Goal: Task Accomplishment & Management: Manage account settings

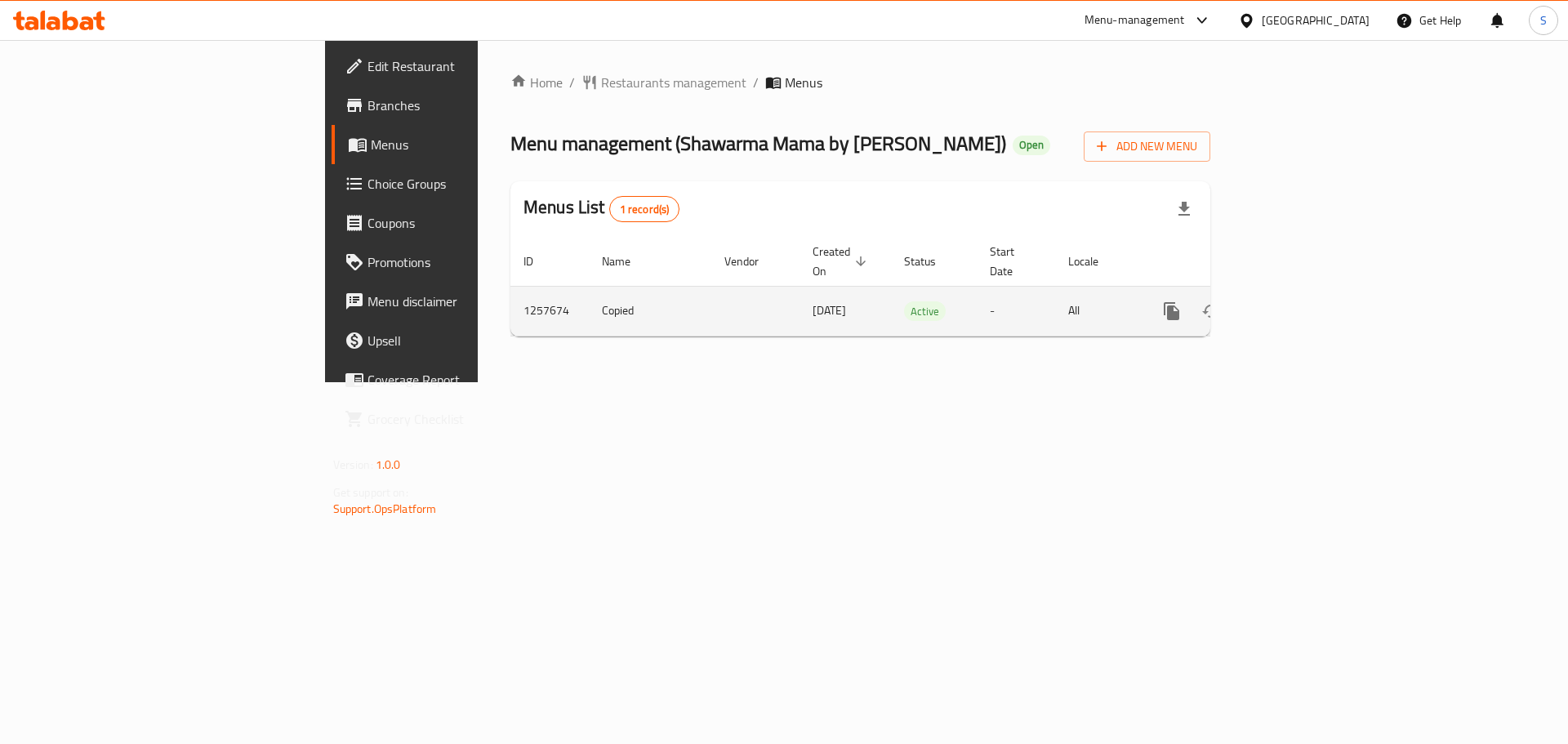
click at [1299, 301] on icon "enhanced table" at bounding box center [1290, 311] width 20 height 20
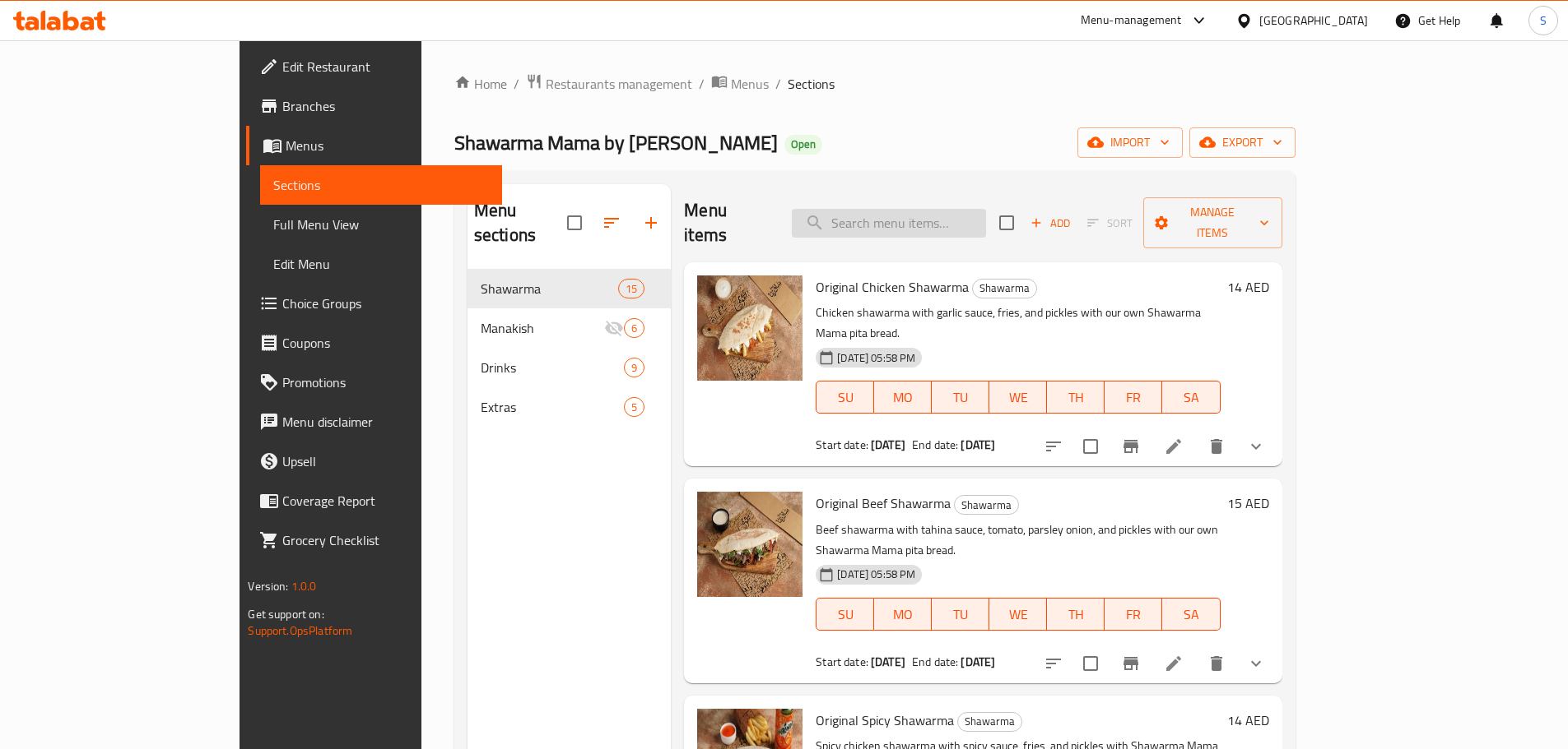
click at [958, 209] on input "search" at bounding box center [889, 223] width 194 height 29
paste input "Loaded Chicken Shawarma Fries"
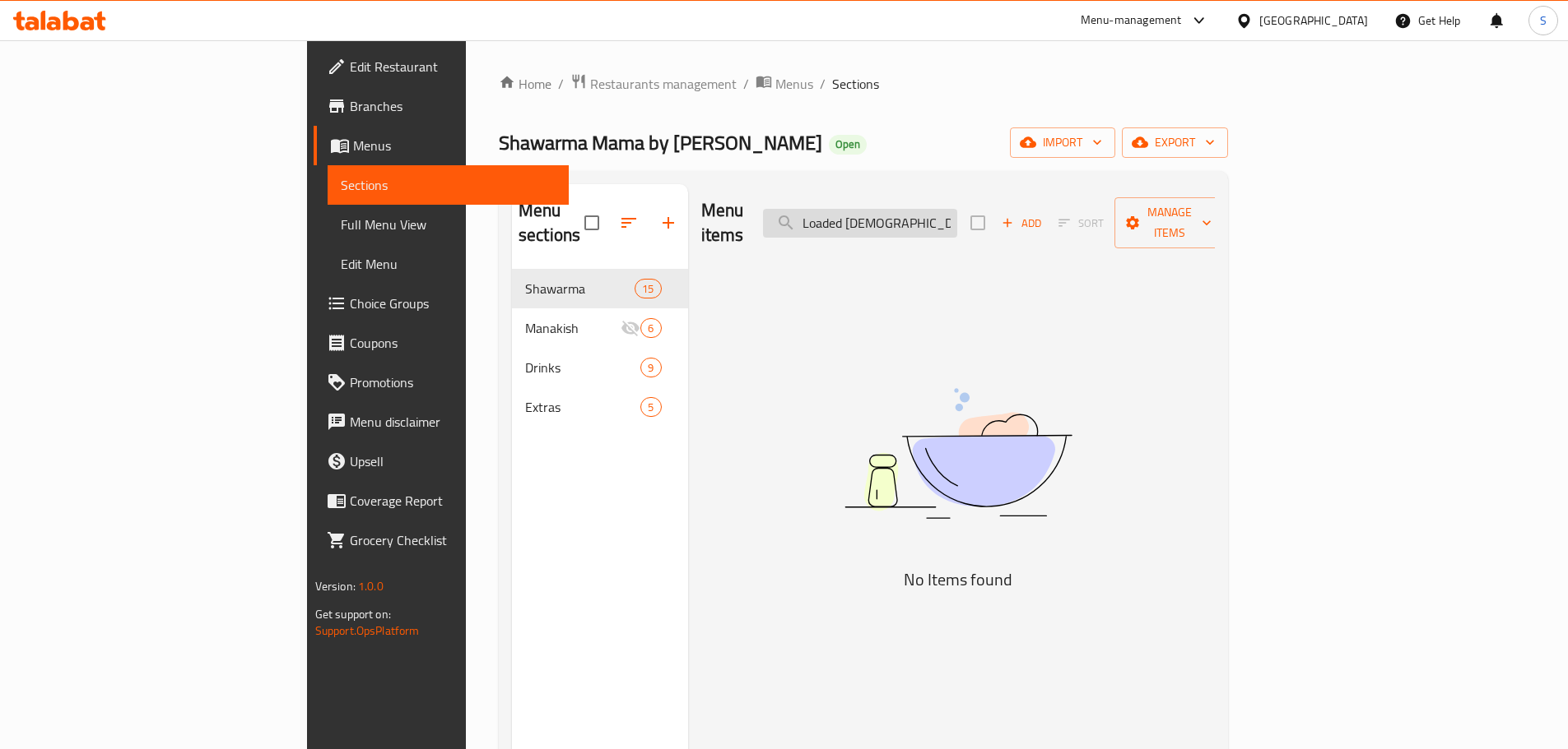
type input "Loaded Chic"
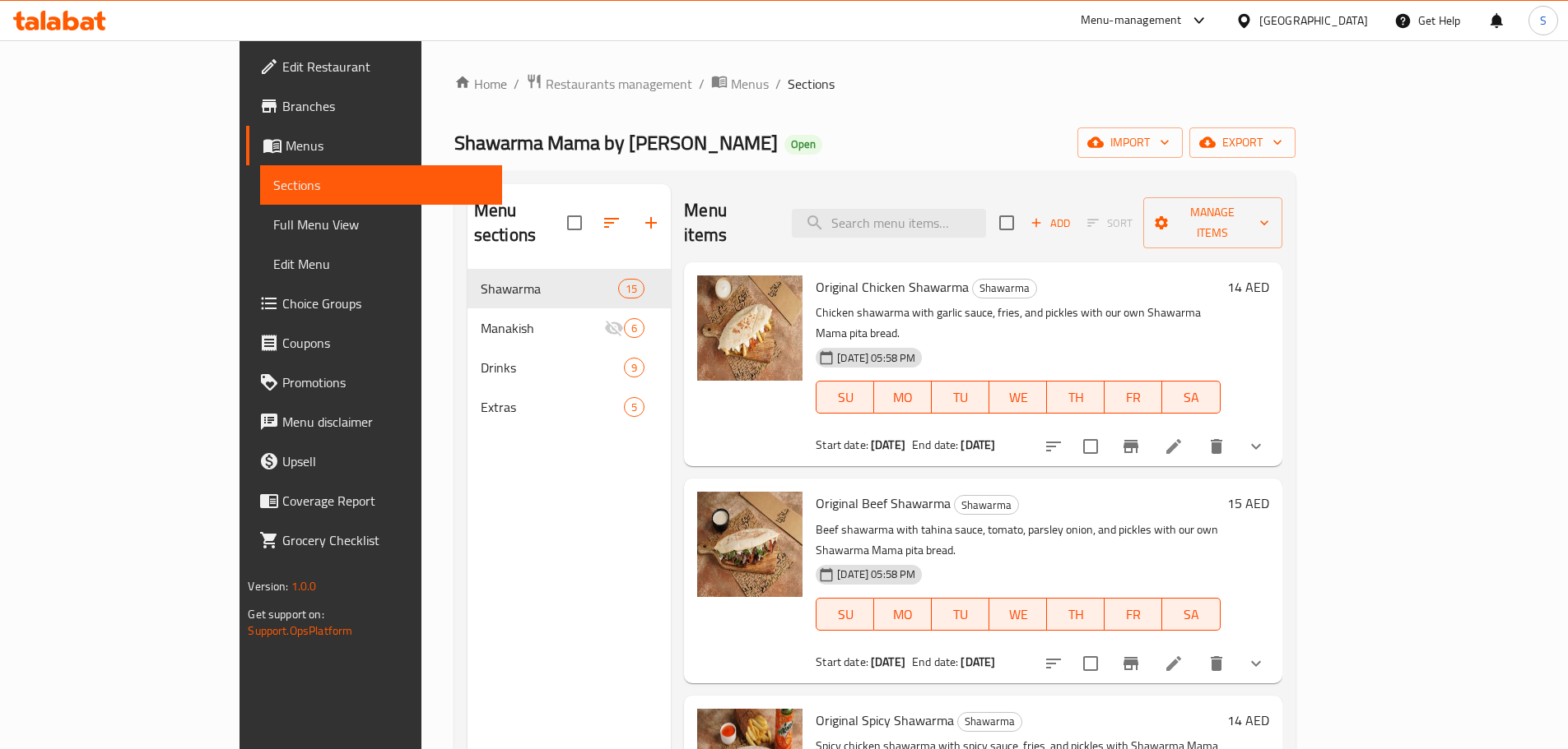
click at [94, 18] on icon at bounding box center [59, 21] width 93 height 20
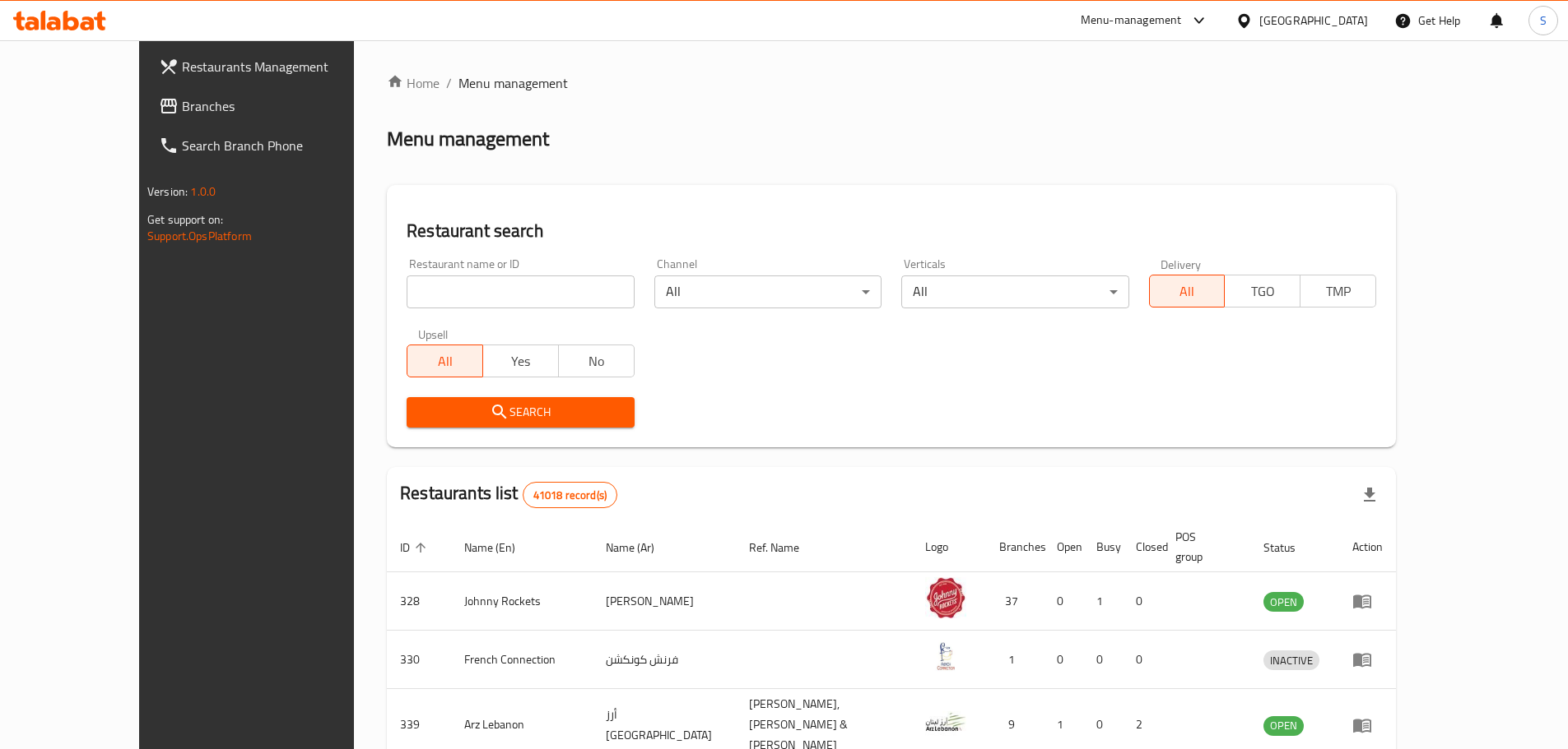
click at [407, 288] on input "search" at bounding box center [521, 291] width 227 height 33
paste input "683595"
click at [451, 408] on span "Search" at bounding box center [520, 412] width 201 height 21
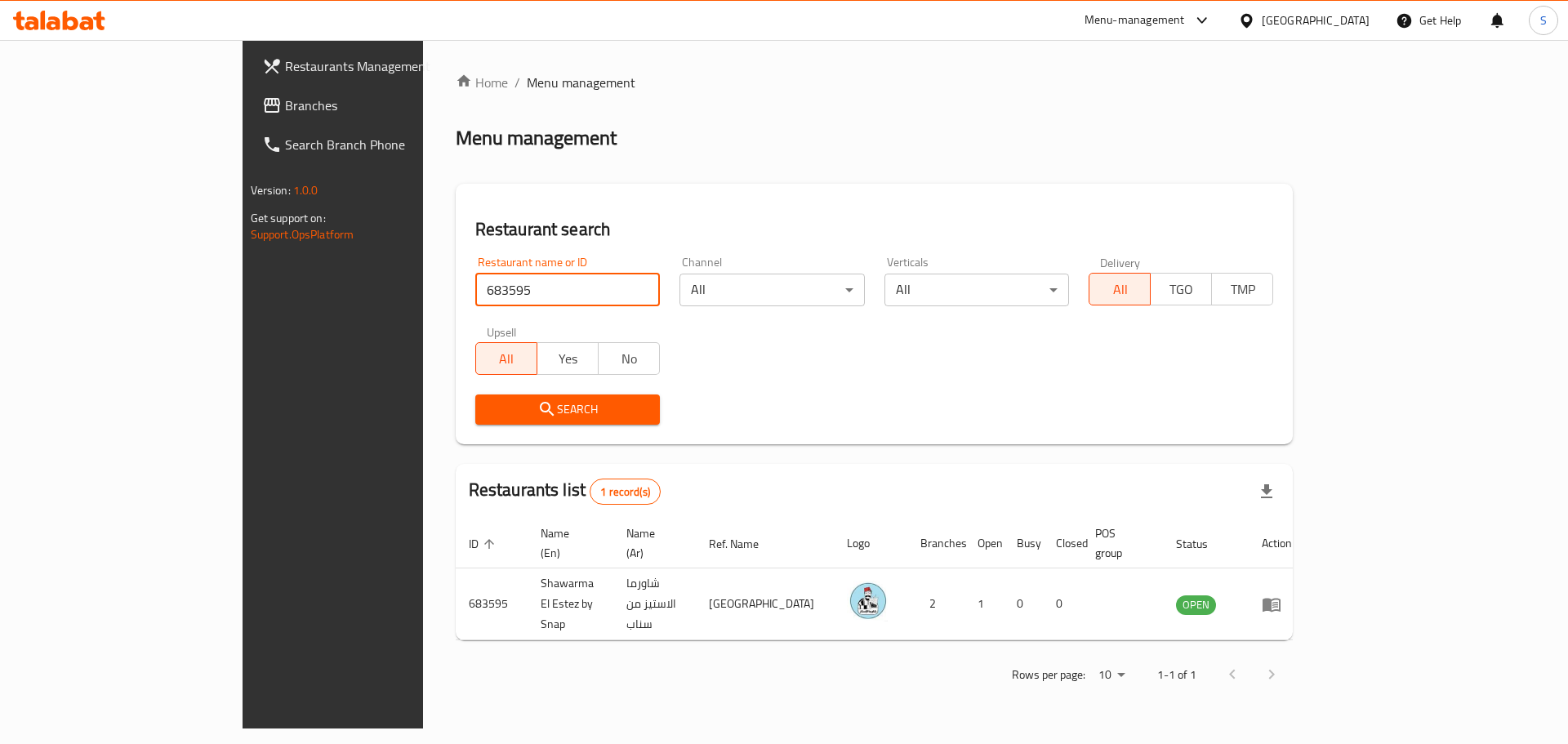
drag, startPoint x: 392, startPoint y: 279, endPoint x: 117, endPoint y: 302, distance: 276.0
click at [243, 302] on div "Restaurants Management Branches Search Branch Phone Version: 1.0.0 Get support …" at bounding box center [784, 384] width 1084 height 689
paste input "0400"
type input "680400"
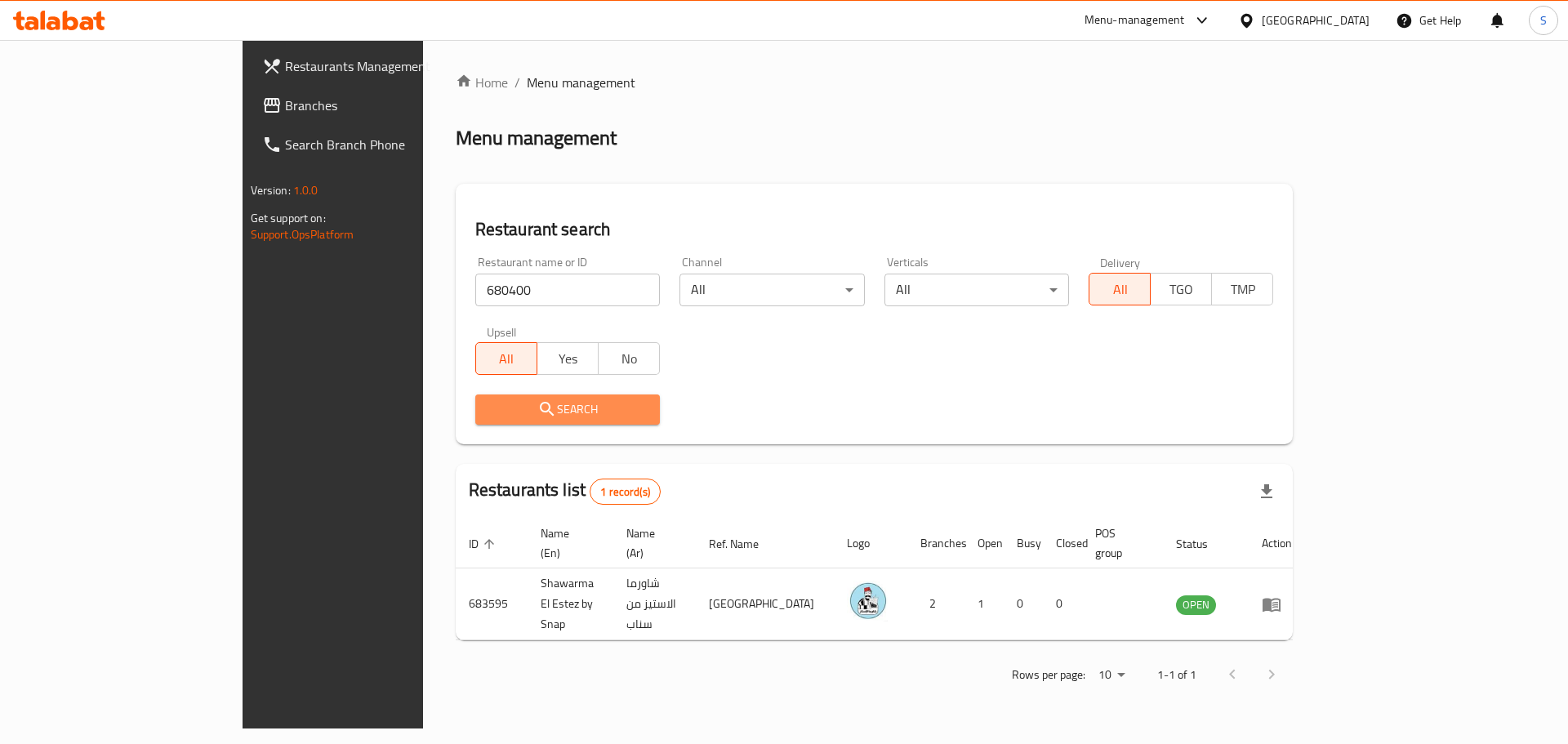
click at [505, 412] on span "Search" at bounding box center [568, 409] width 159 height 21
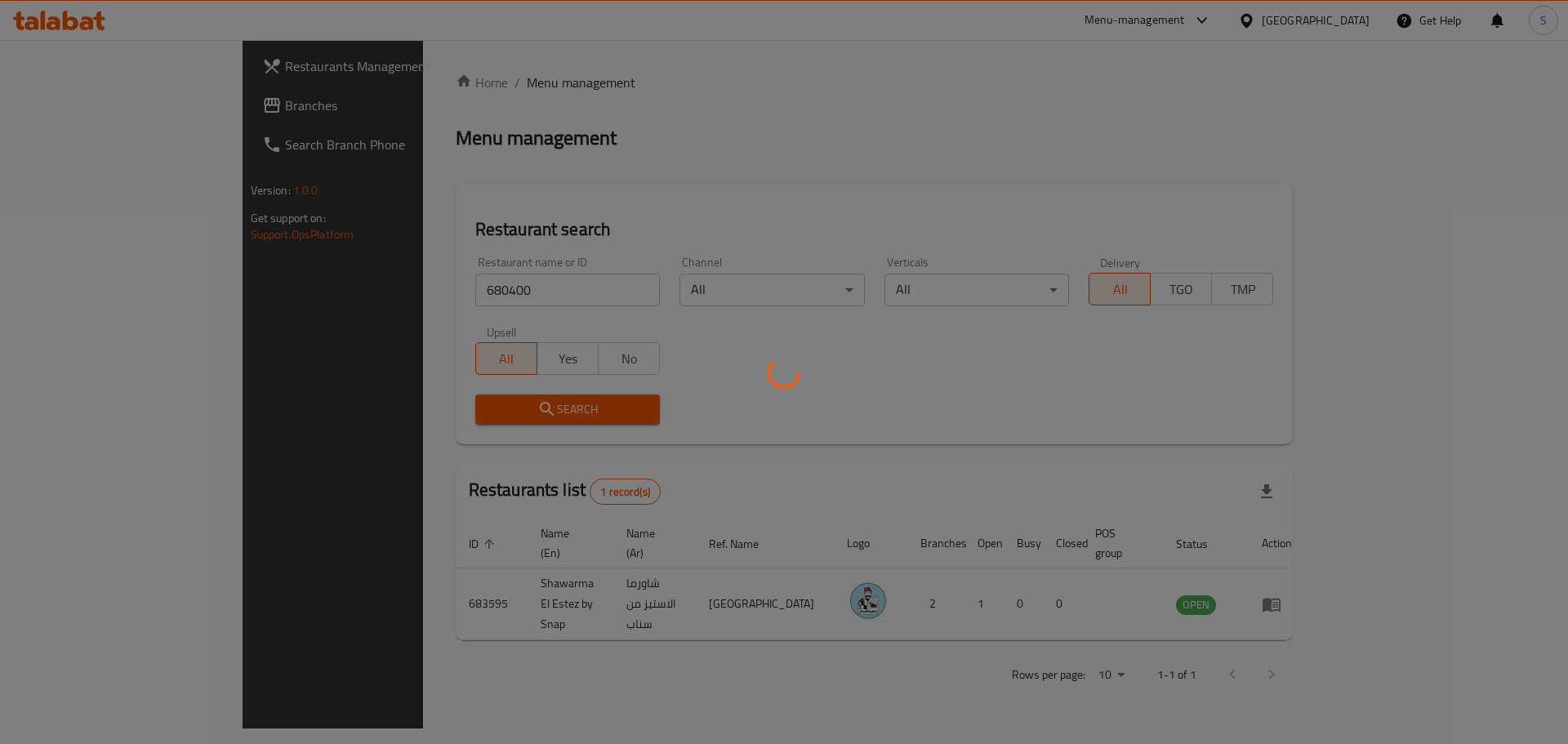
click at [505, 412] on div at bounding box center [784, 372] width 1568 height 744
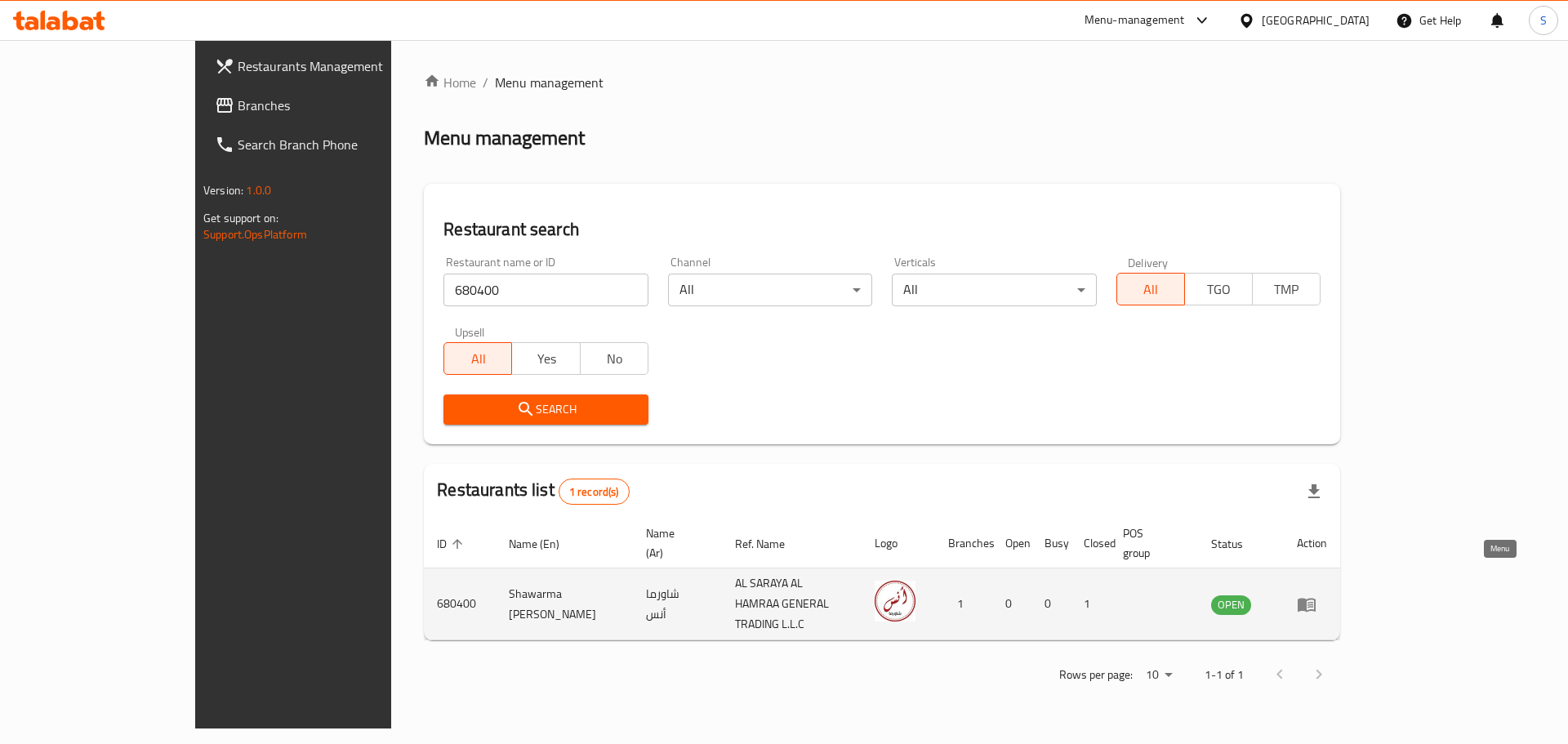
click at [1316, 598] on icon "enhanced table" at bounding box center [1307, 604] width 18 height 14
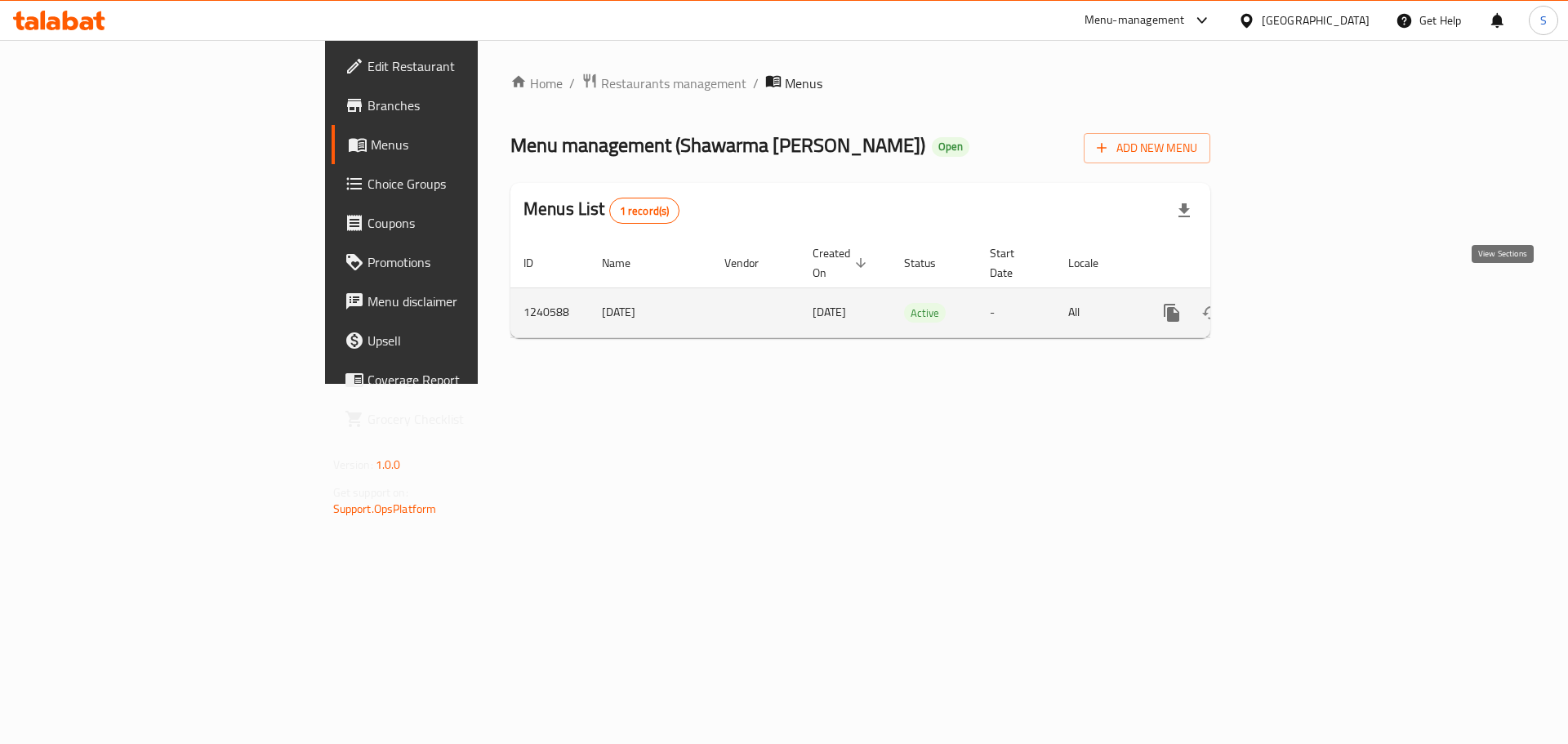
click at [1299, 303] on icon "enhanced table" at bounding box center [1290, 313] width 20 height 20
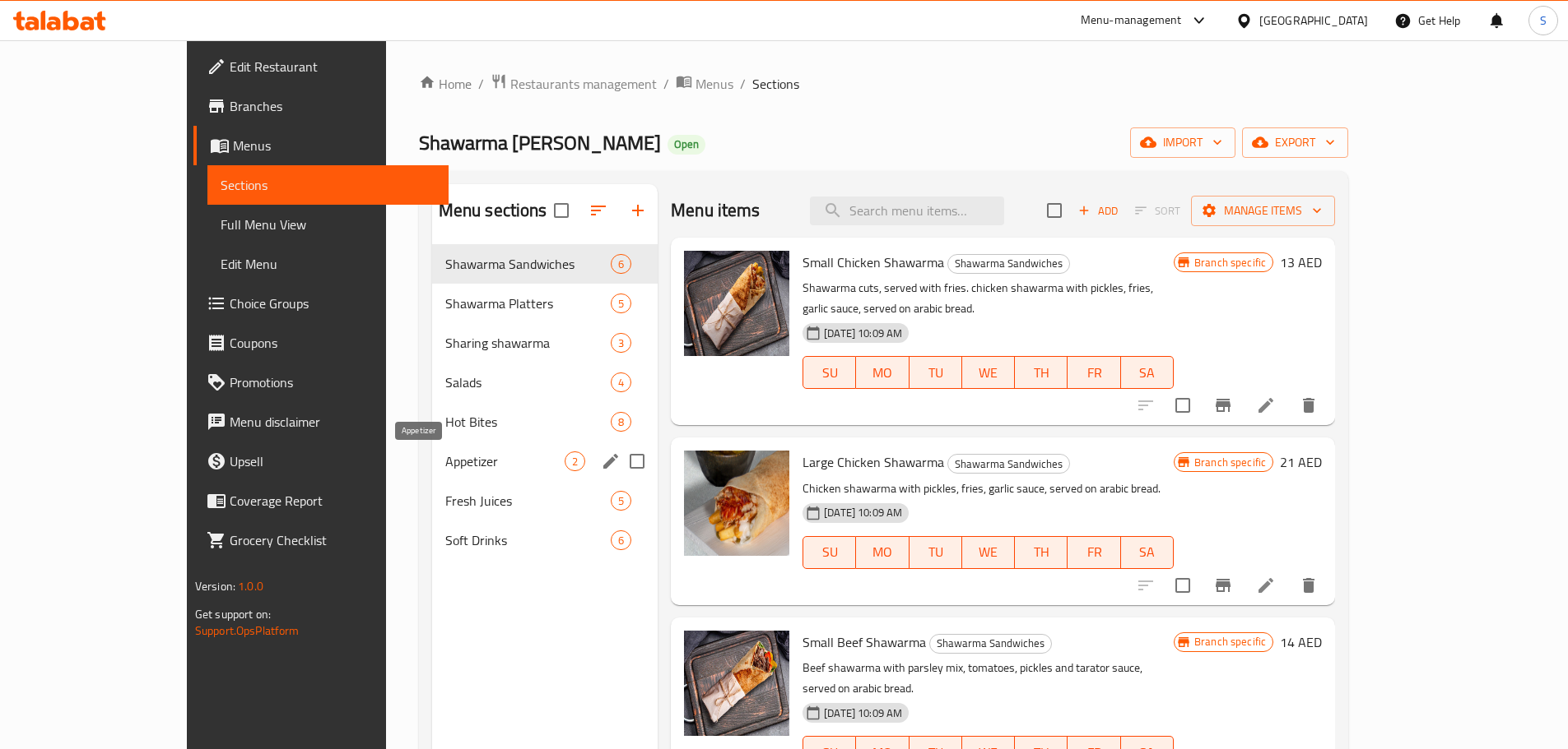
click at [445, 466] on span "Appetizer" at bounding box center [504, 461] width 119 height 20
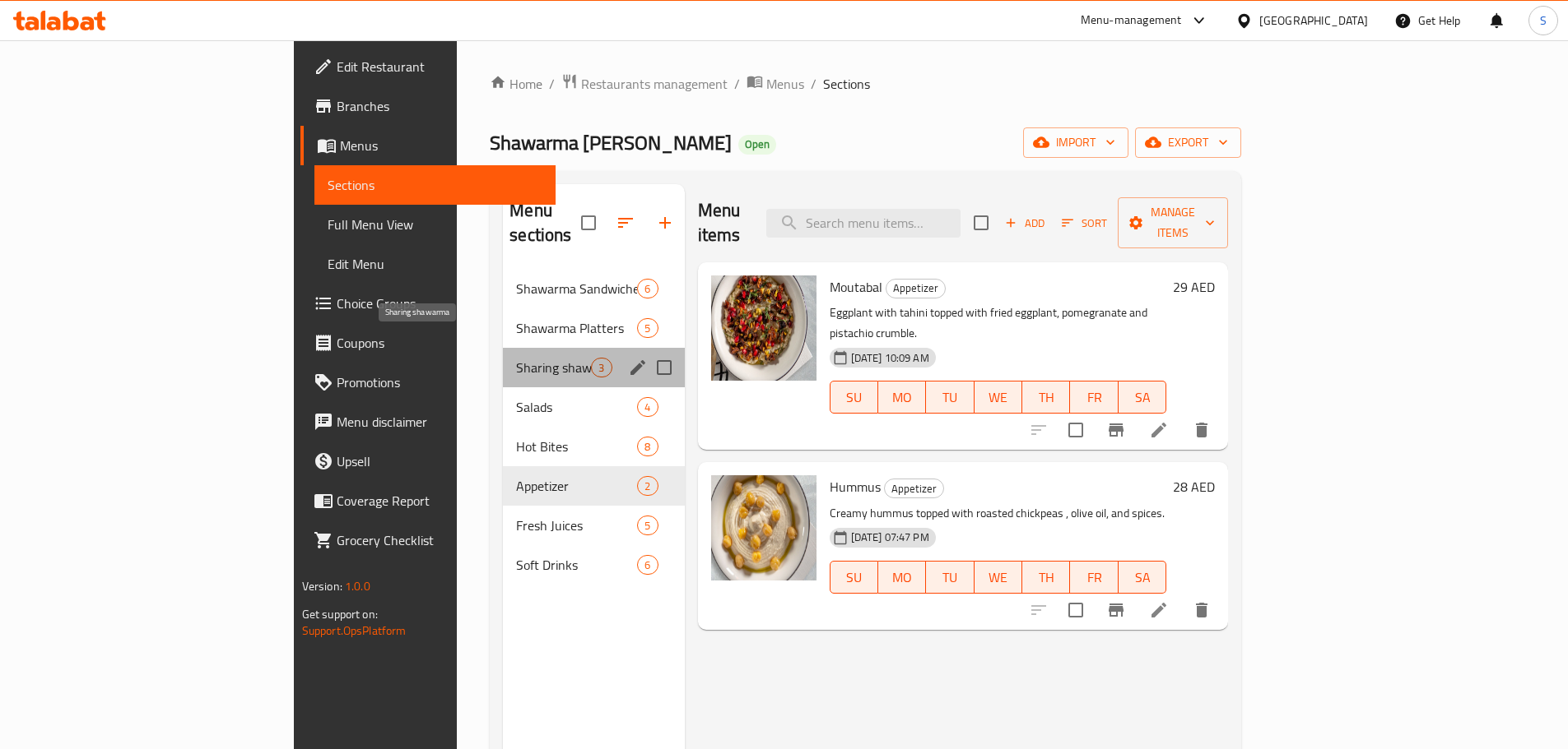
click at [516, 358] on span "Sharing shawarma" at bounding box center [553, 368] width 74 height 20
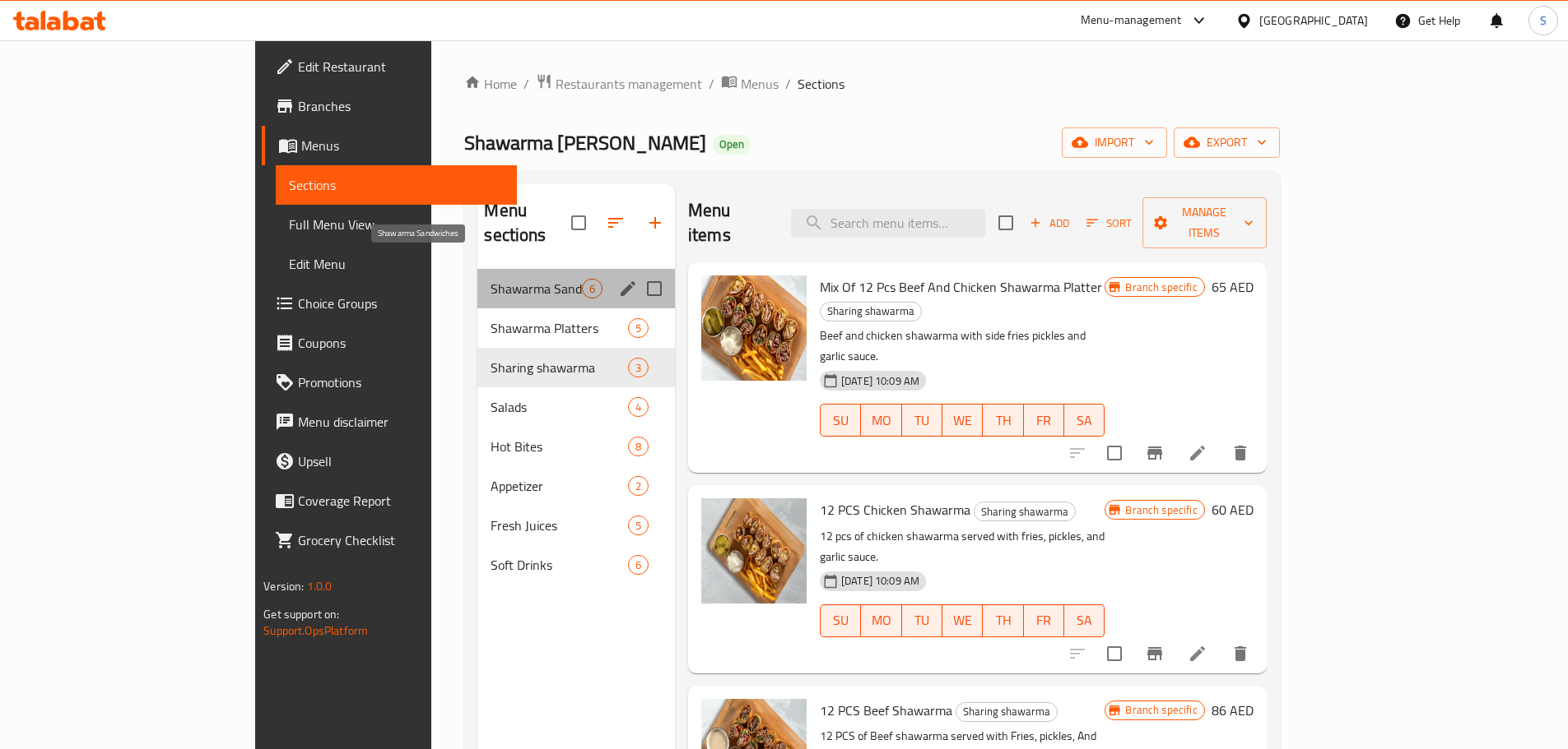
click at [491, 279] on span "Shawarma Sandwiches" at bounding box center [536, 289] width 91 height 20
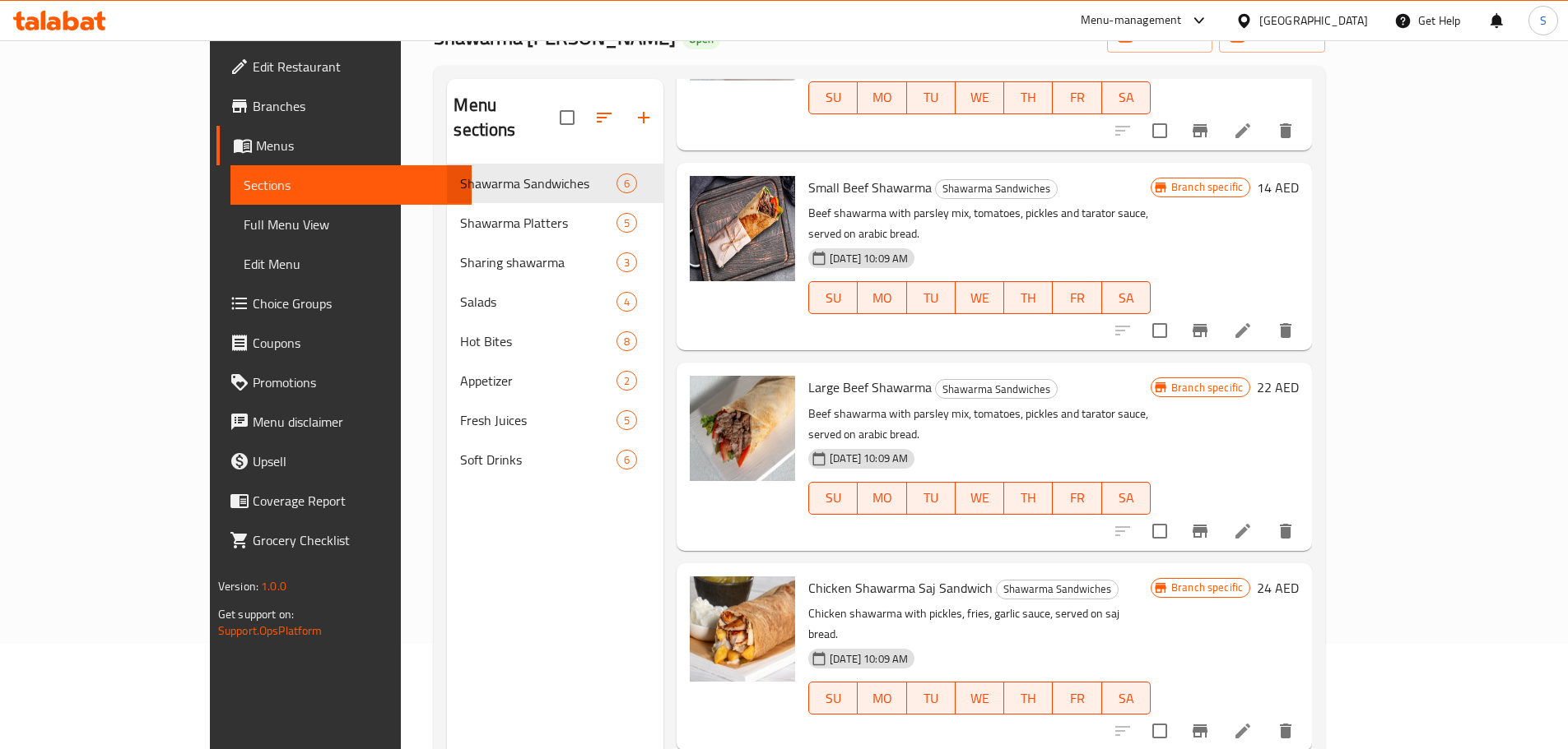
scroll to position [231, 0]
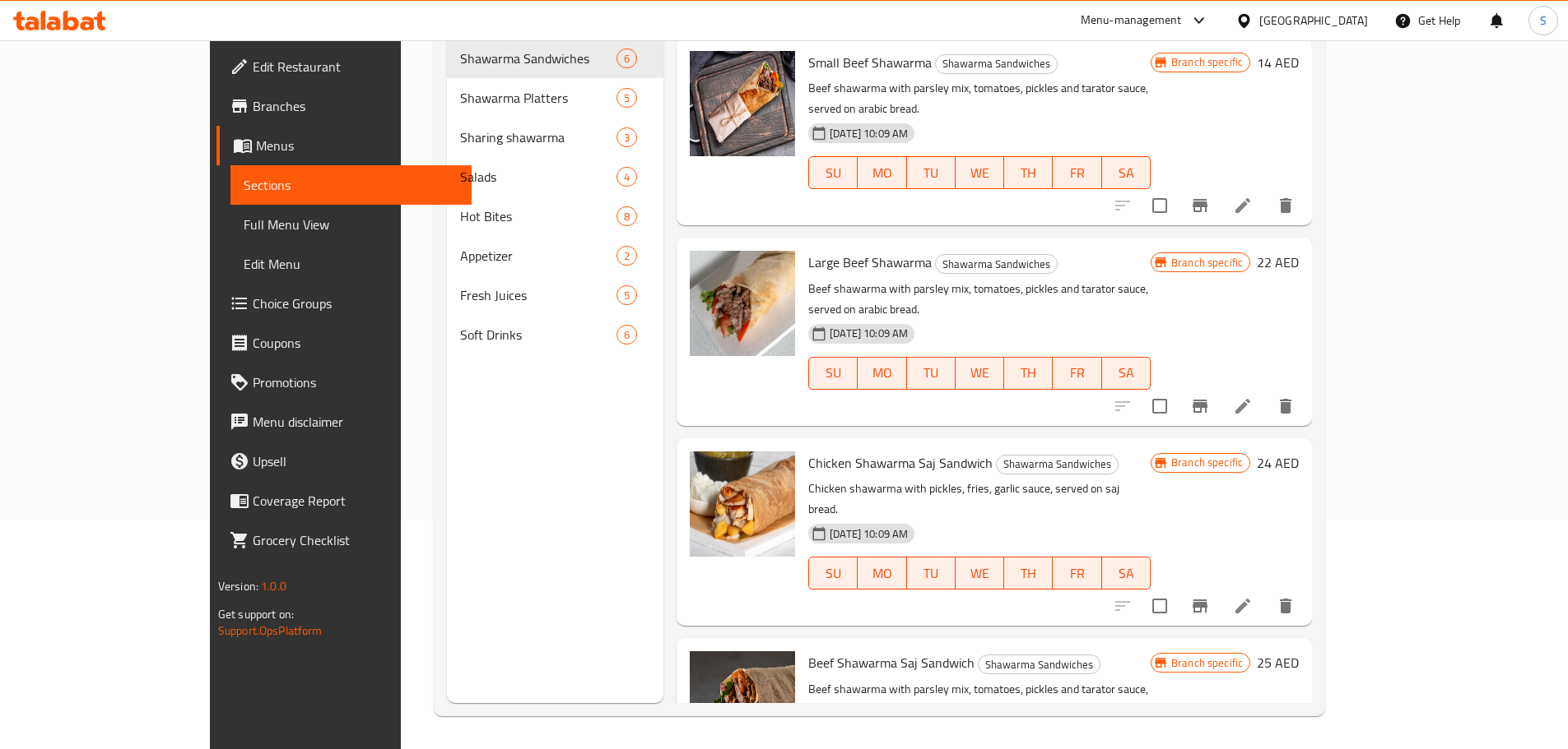
click at [96, 10] on div at bounding box center [59, 21] width 119 height 33
click at [106, 20] on icon at bounding box center [59, 21] width 93 height 20
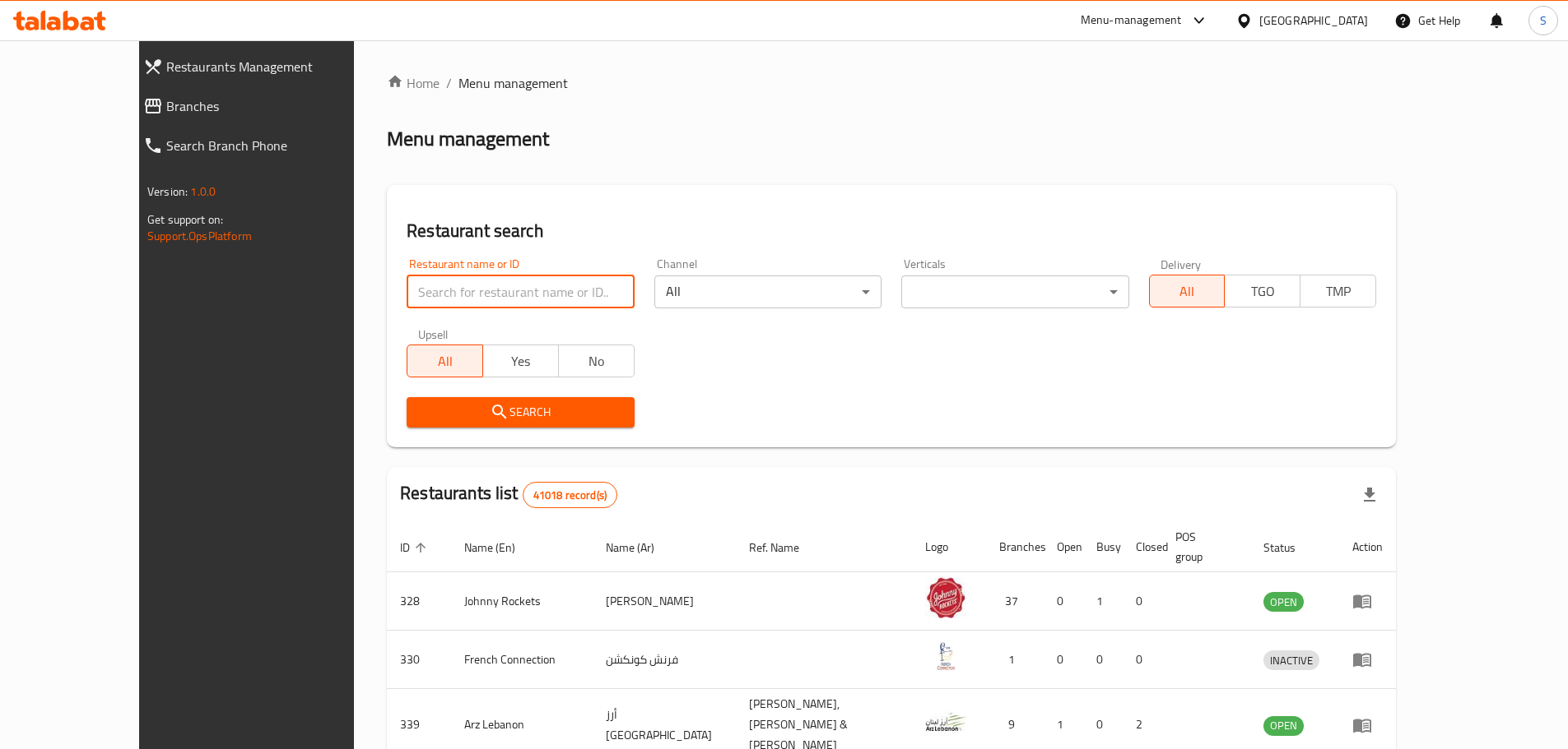
click at [425, 303] on input "search" at bounding box center [521, 291] width 227 height 33
paste input "675541"
type input "675541"
click at [480, 419] on span "Search" at bounding box center [520, 412] width 201 height 21
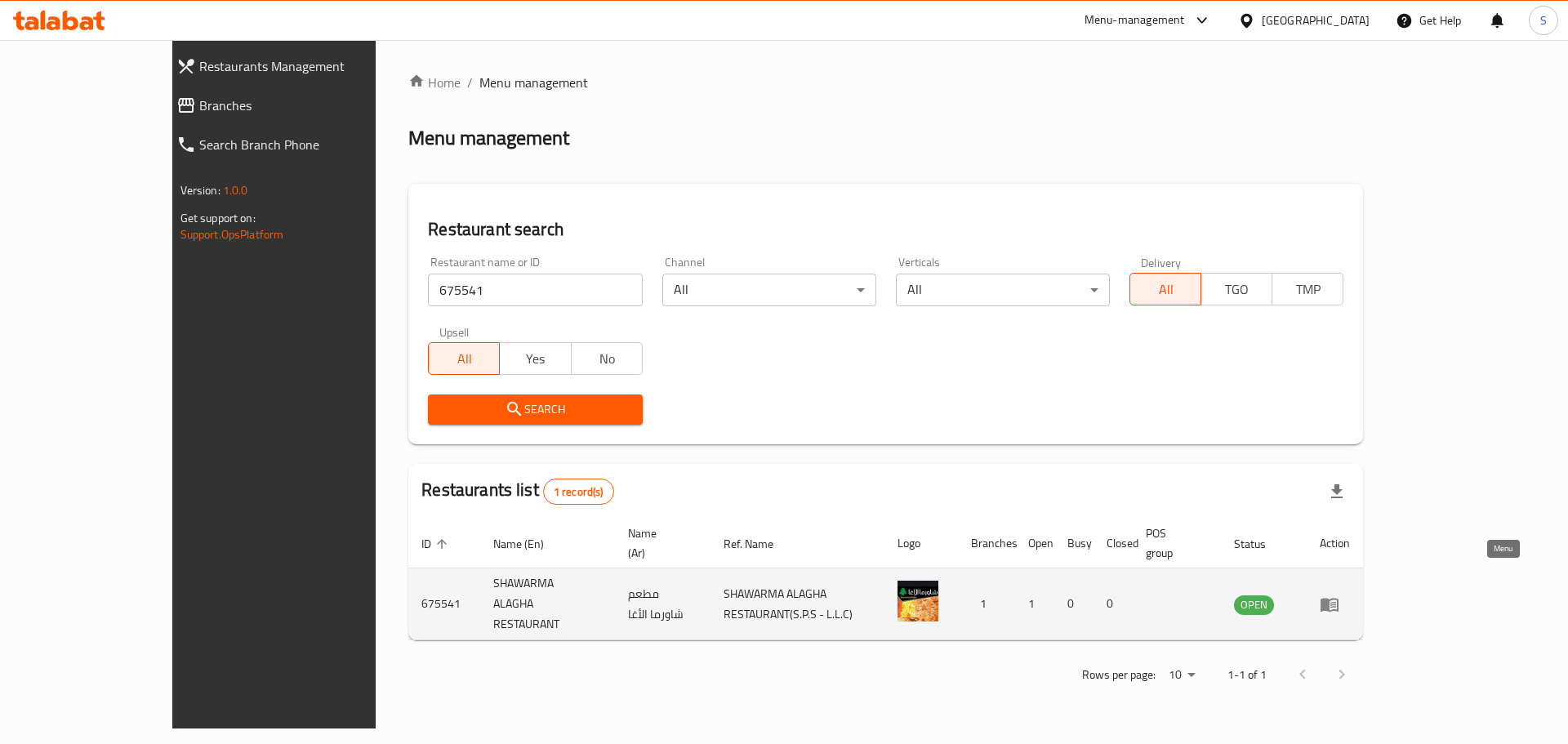
click at [1339, 598] on icon "enhanced table" at bounding box center [1330, 604] width 18 height 14
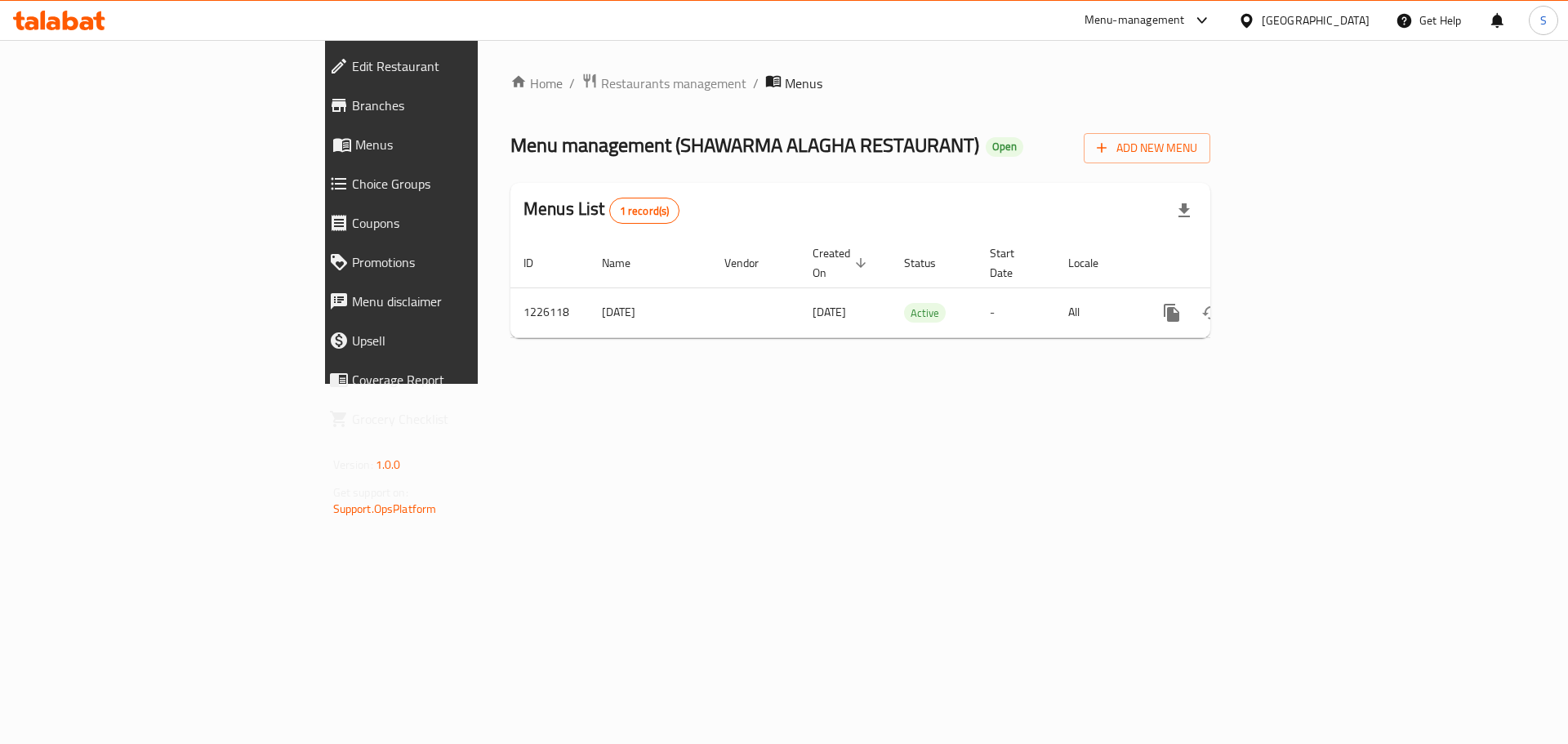
click at [352, 76] on span "Edit Restaurant" at bounding box center [463, 67] width 222 height 20
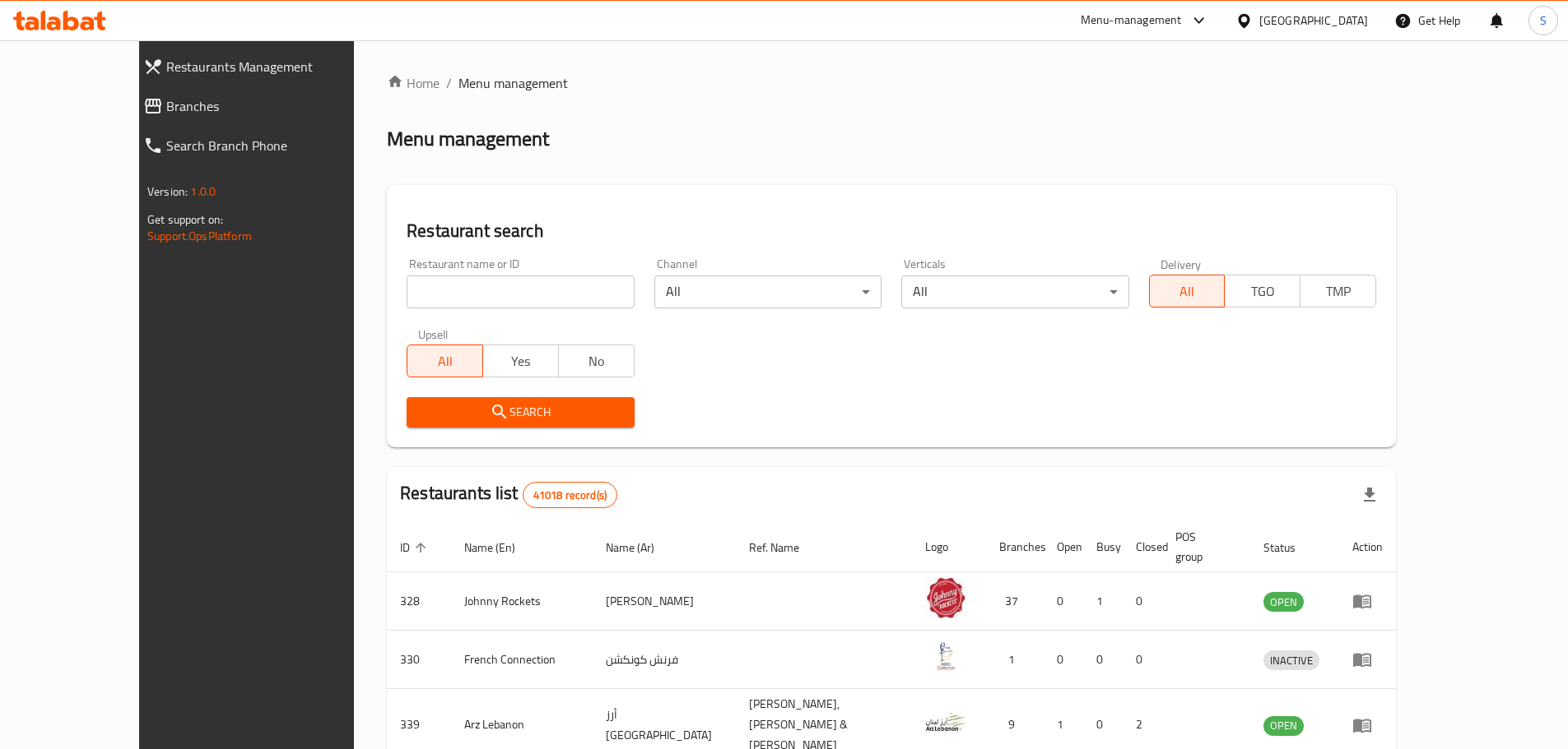
click at [419, 287] on input "search" at bounding box center [521, 291] width 227 height 33
paste input "691438"
type input "691438"
click at [448, 411] on span "Search" at bounding box center [520, 412] width 201 height 21
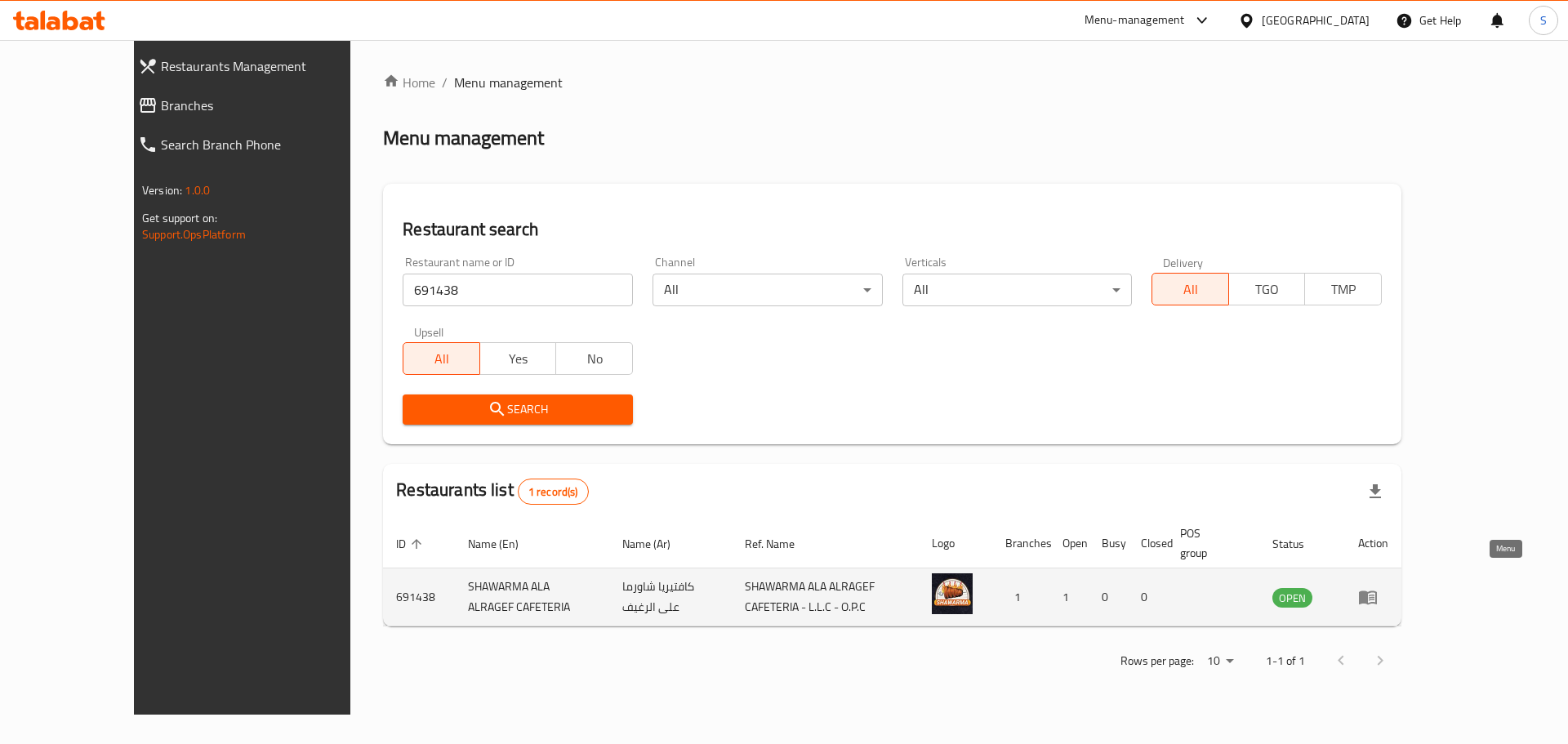
click at [1377, 592] on icon "enhanced table" at bounding box center [1368, 598] width 18 height 14
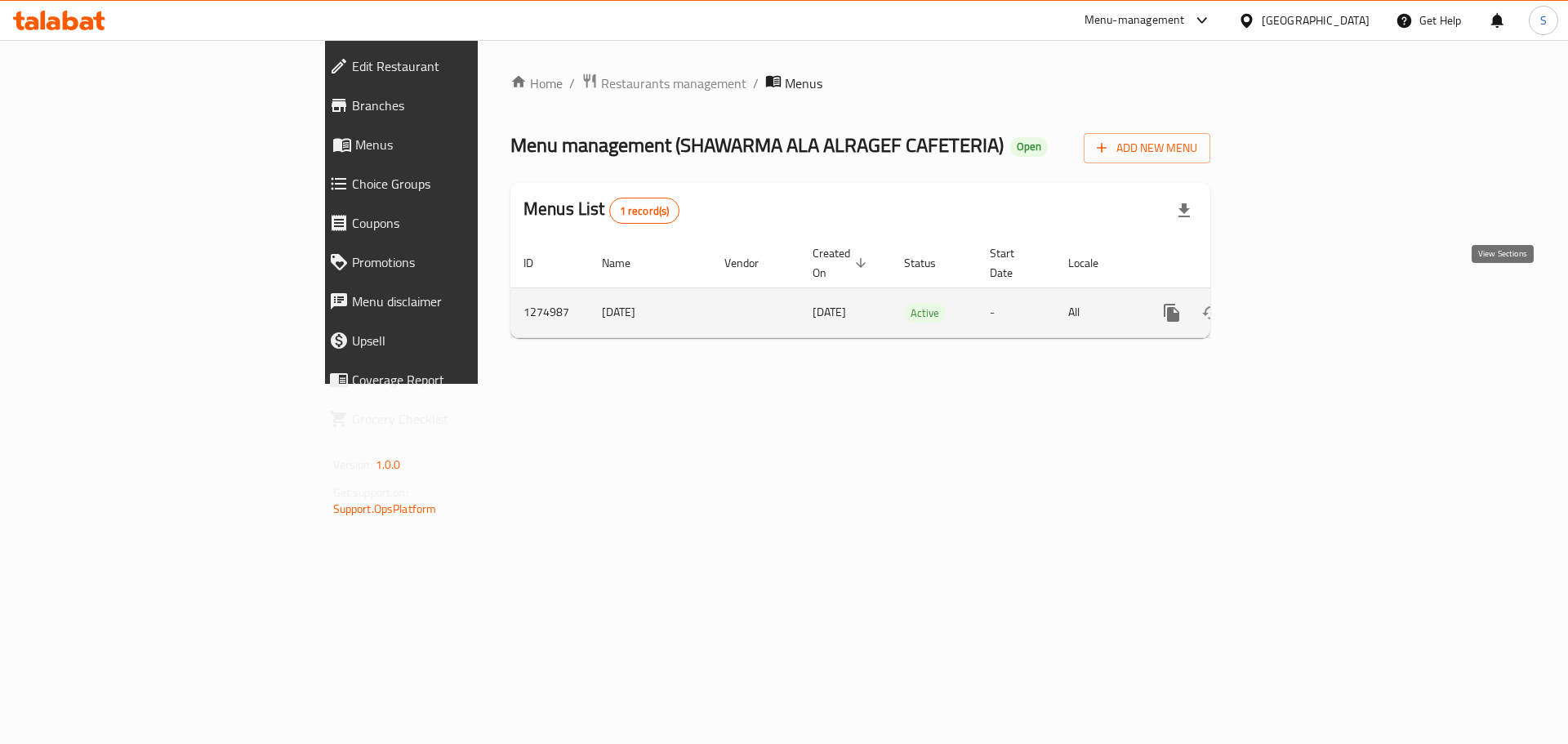
click at [1299, 303] on icon "enhanced table" at bounding box center [1290, 313] width 20 height 20
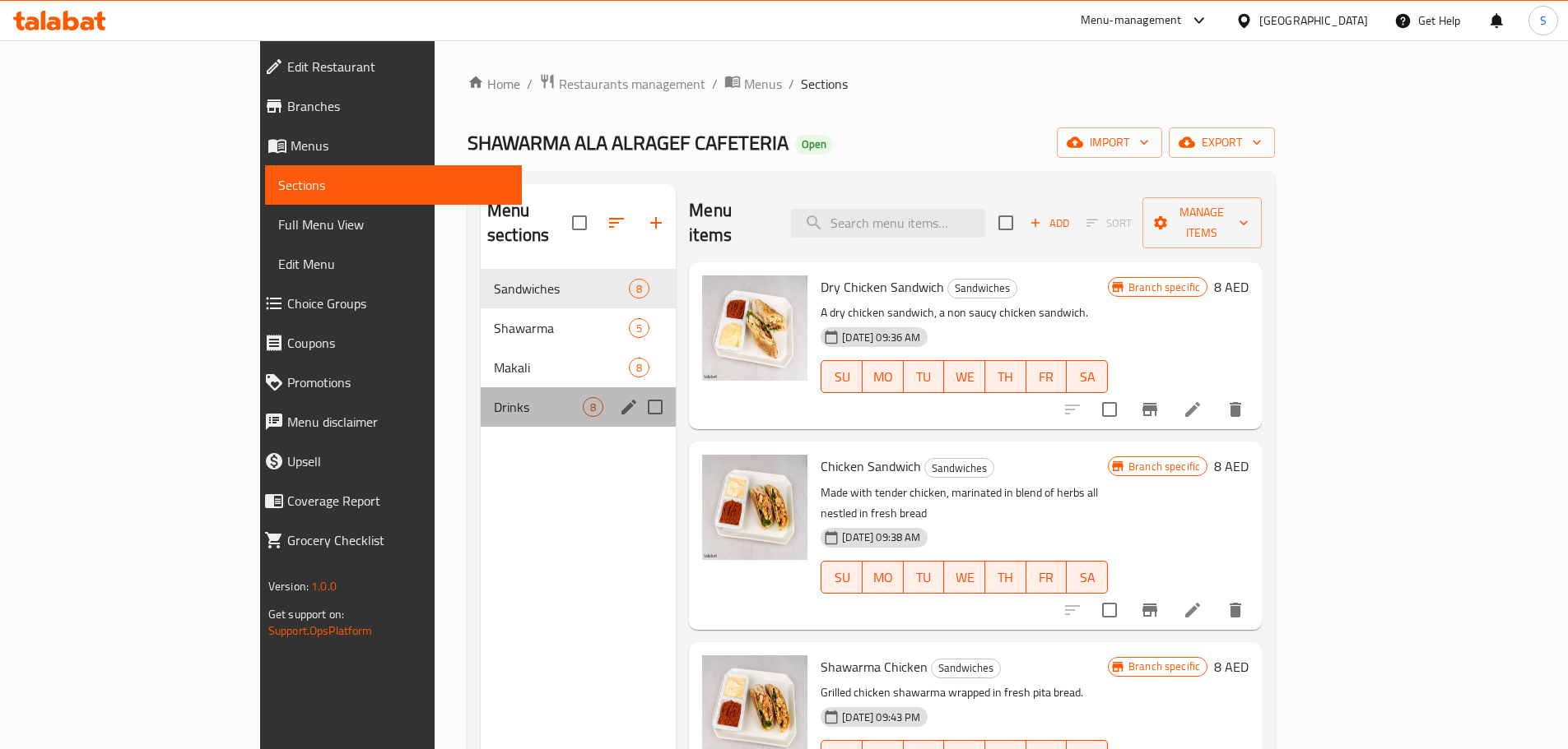
click at [481, 398] on div "Drinks 8" at bounding box center [578, 407] width 195 height 39
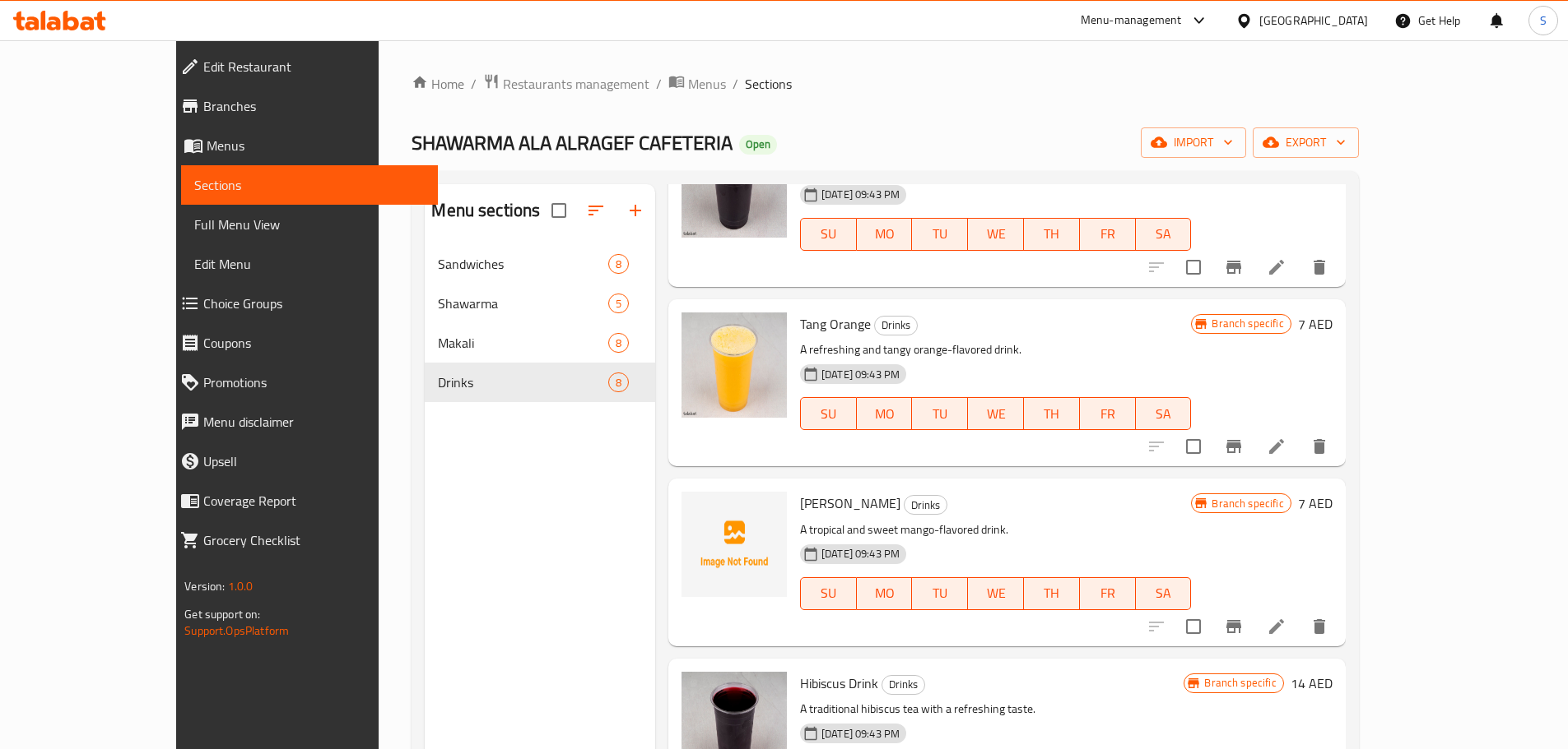
scroll to position [72, 0]
